Goal: Find specific page/section: Find specific page/section

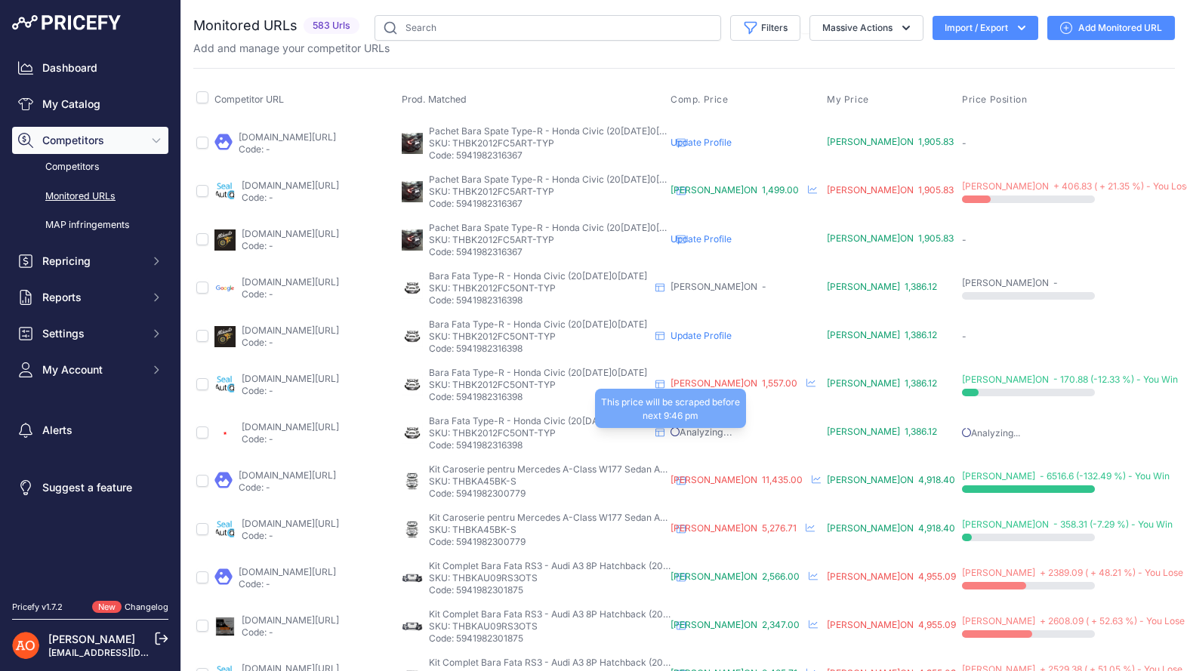
scroll to position [476, 0]
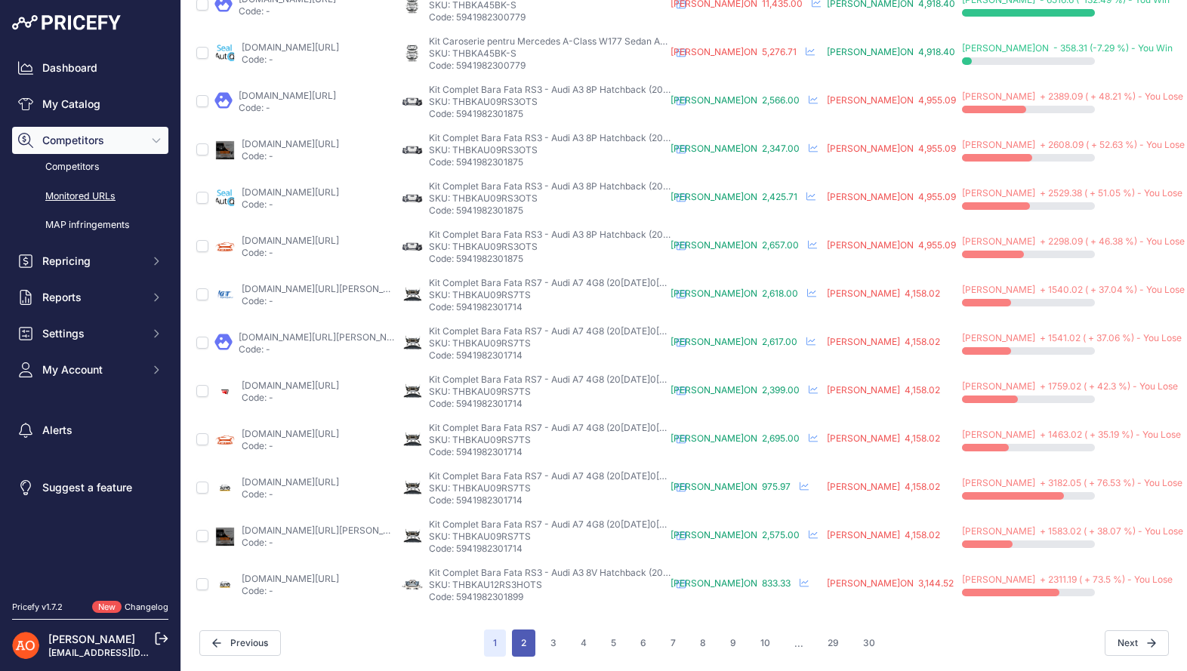
click at [527, 638] on button "2" at bounding box center [523, 643] width 23 height 27
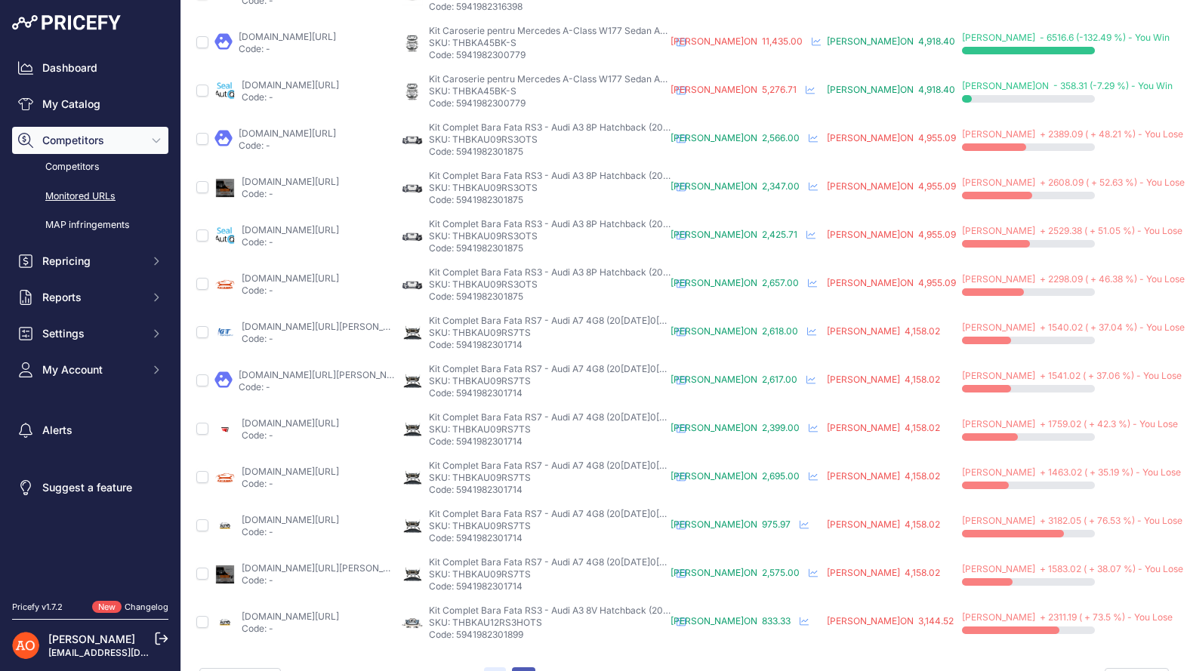
scroll to position [514, 0]
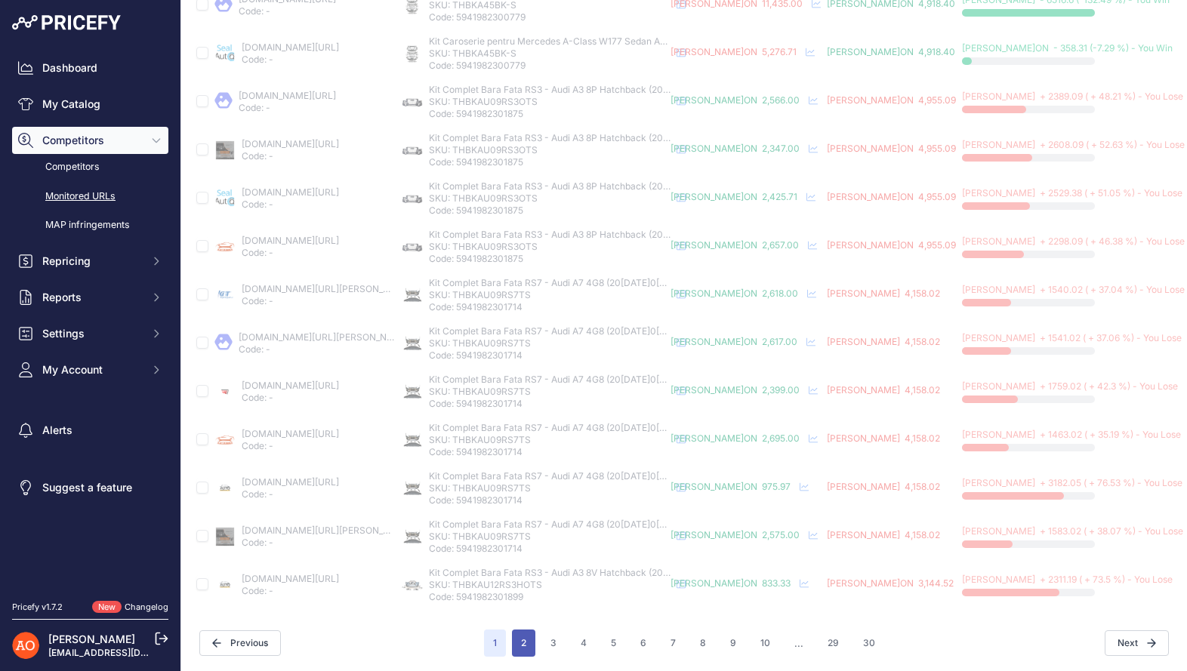
click at [520, 643] on button "2" at bounding box center [523, 643] width 23 height 27
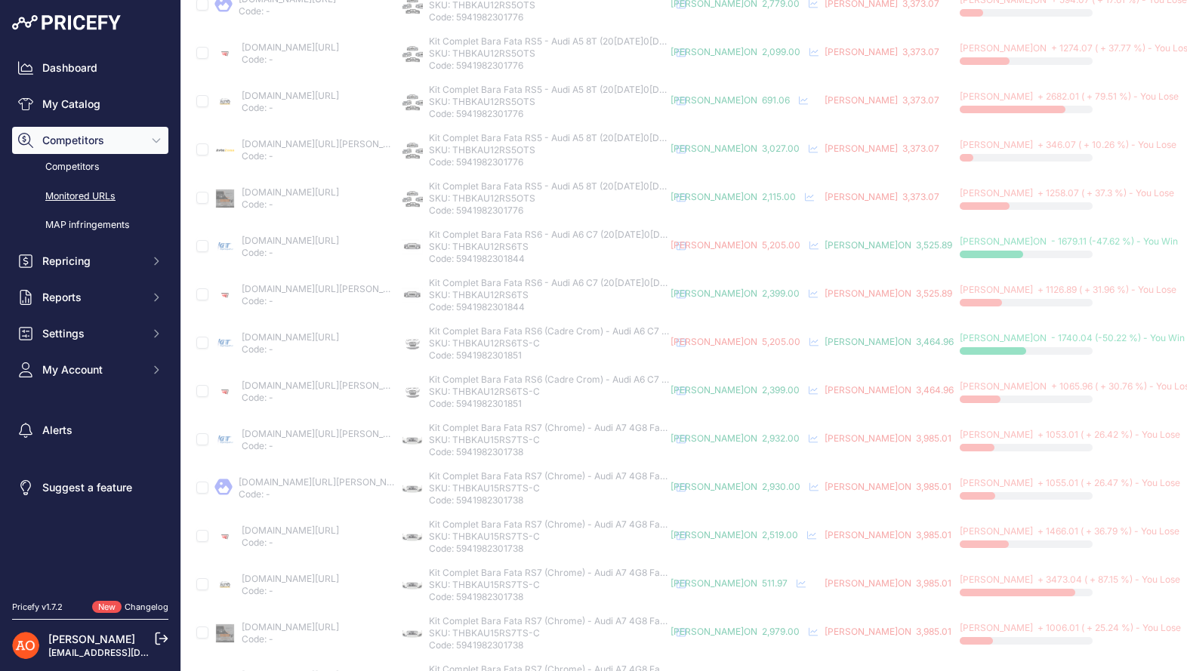
scroll to position [514, 0]
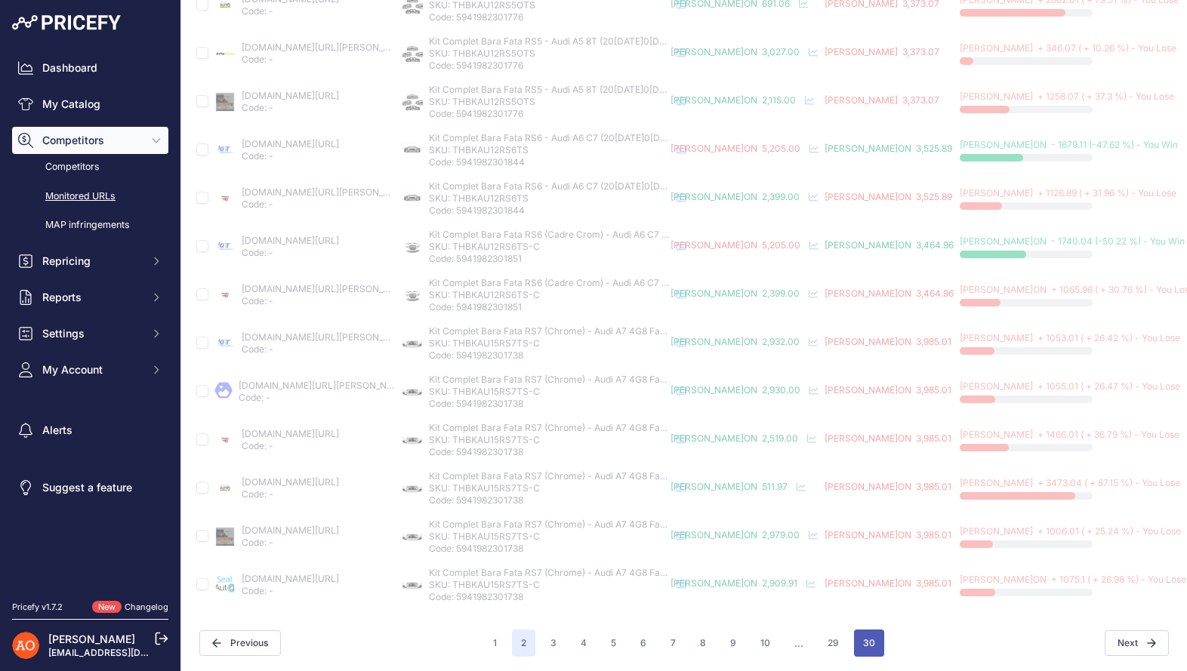
click at [862, 645] on button "30" at bounding box center [869, 643] width 30 height 27
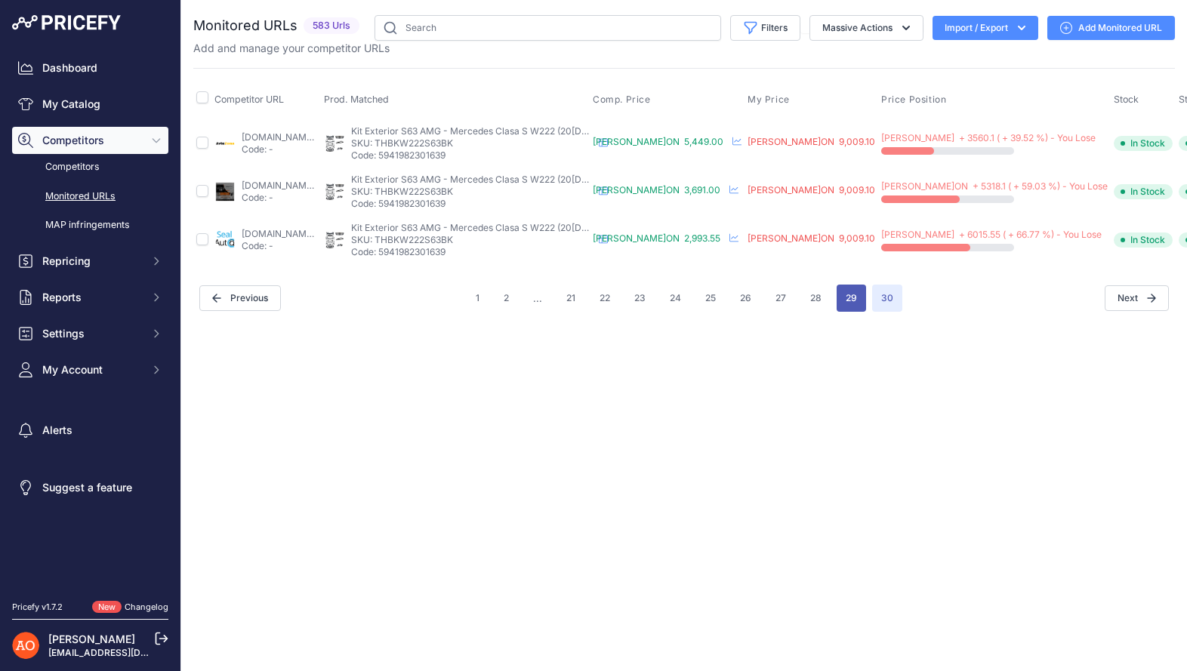
click at [855, 303] on button "29" at bounding box center [851, 298] width 29 height 27
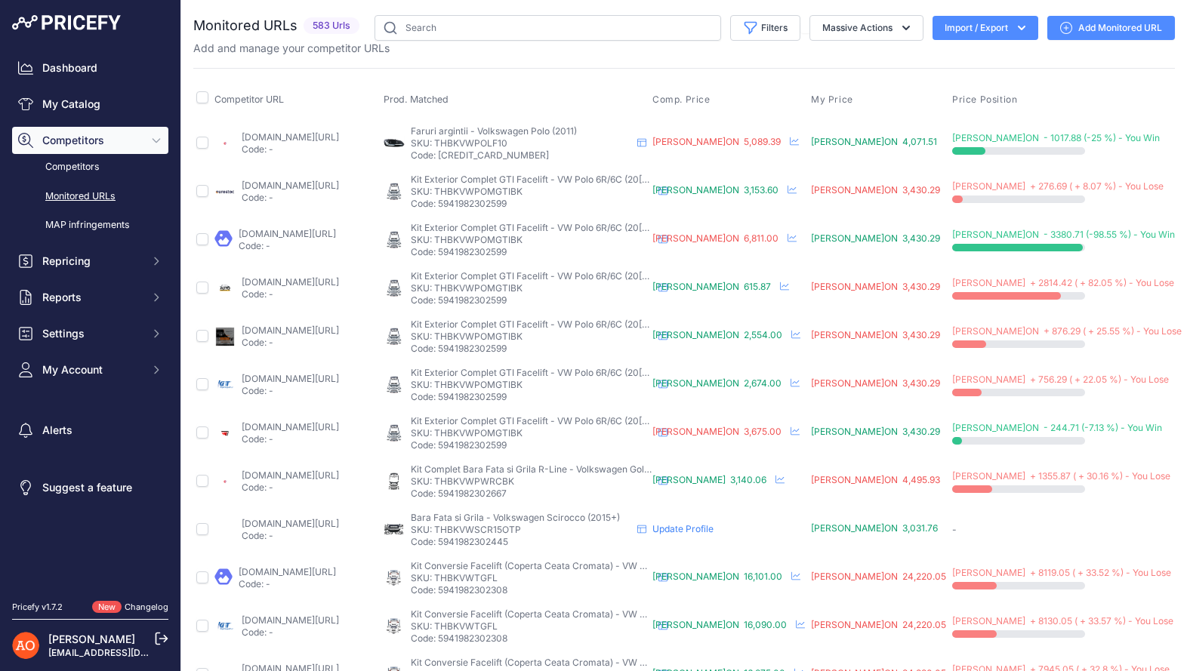
scroll to position [476, 0]
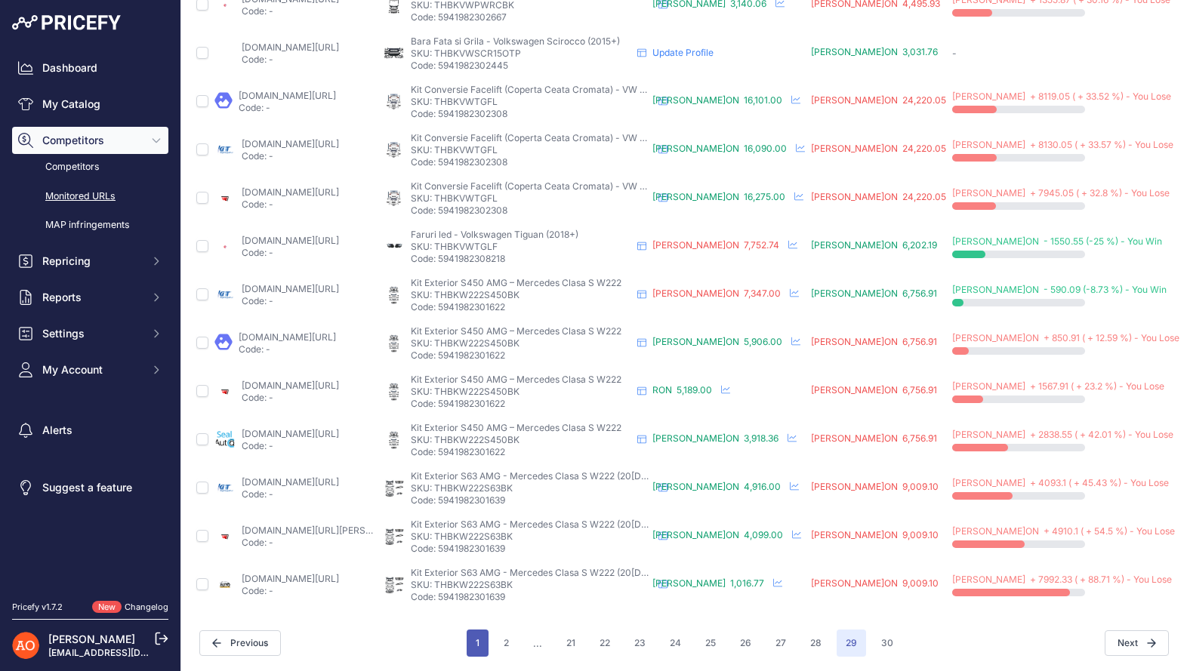
click at [479, 646] on button "1" at bounding box center [478, 643] width 22 height 27
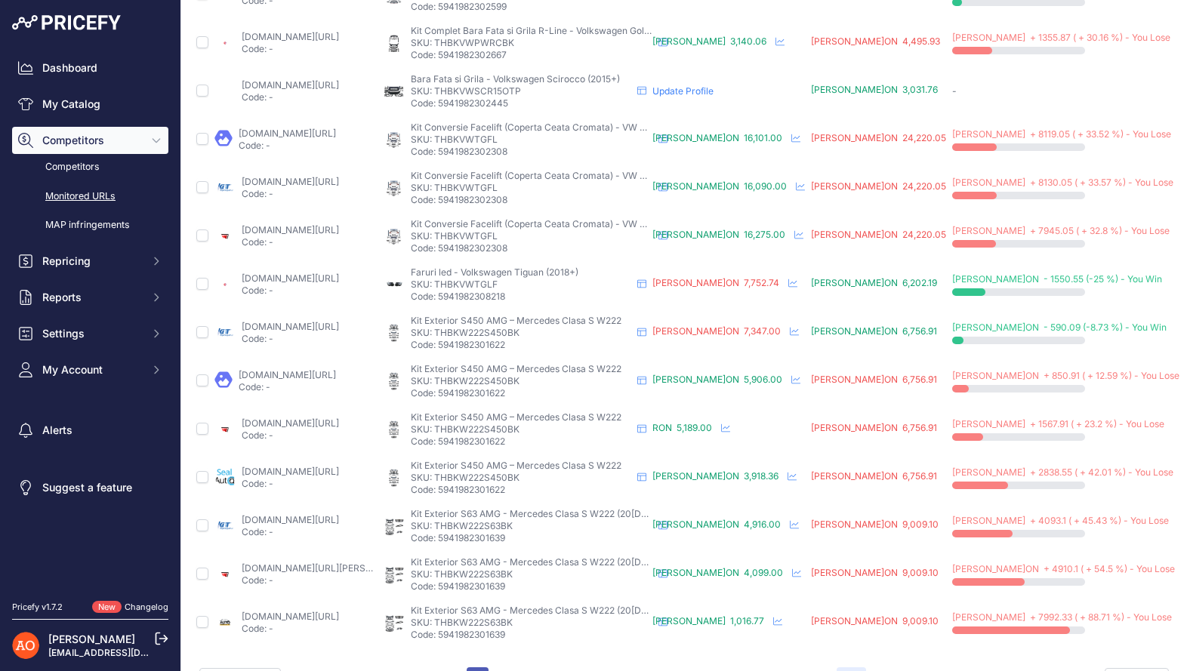
scroll to position [514, 0]
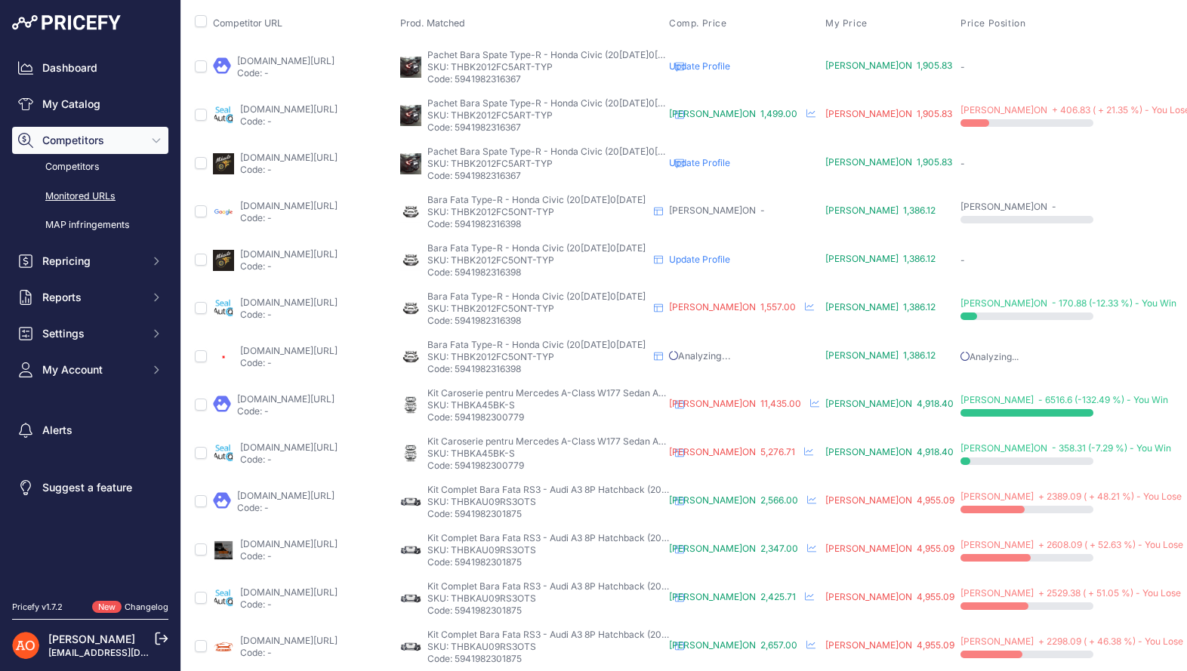
scroll to position [0, 2]
